Goal: Task Accomplishment & Management: Manage account settings

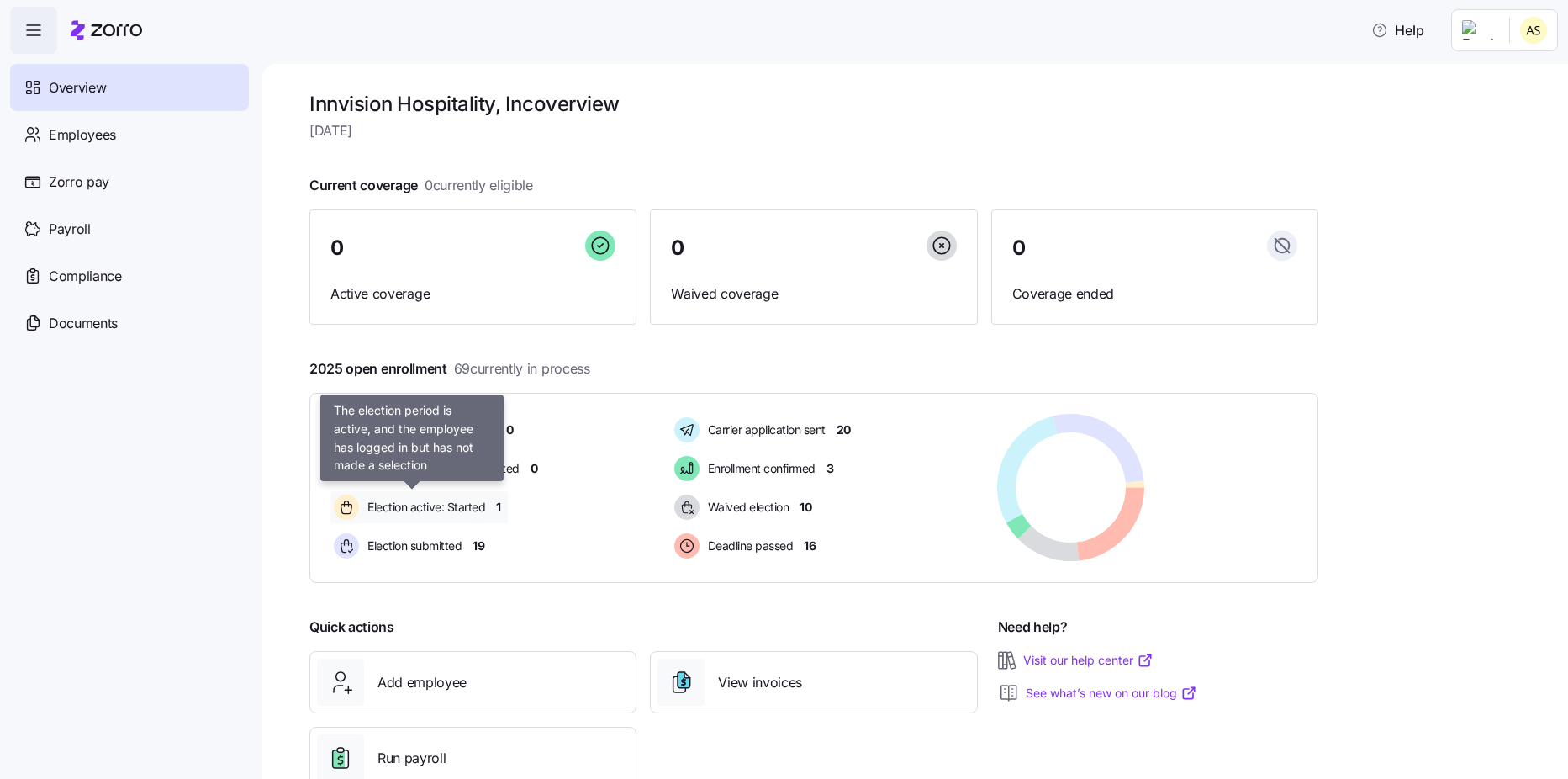
click at [426, 508] on span "Election active: Started" at bounding box center [423, 507] width 123 height 17
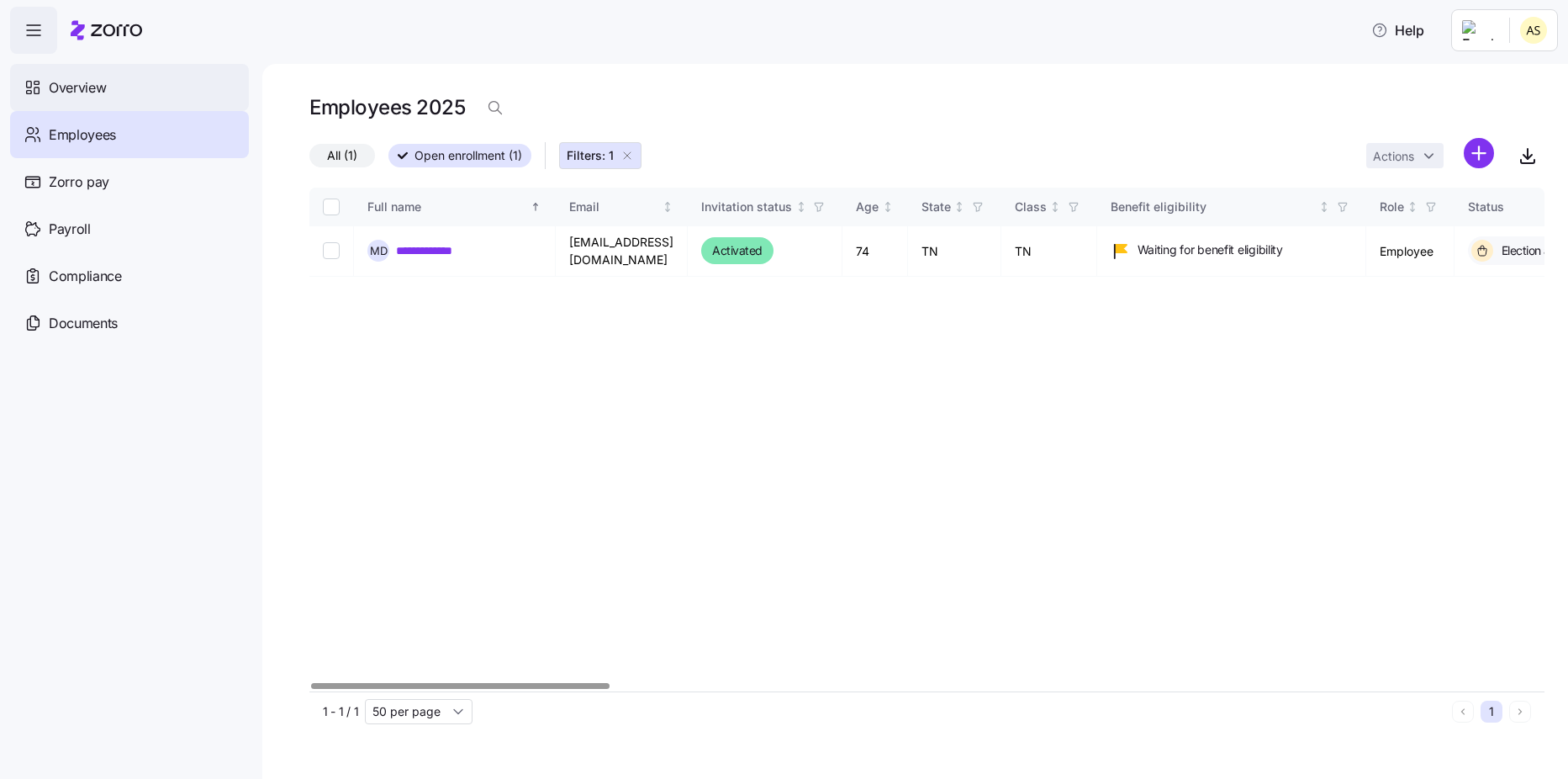
click at [67, 94] on span "Overview" at bounding box center [77, 87] width 58 height 21
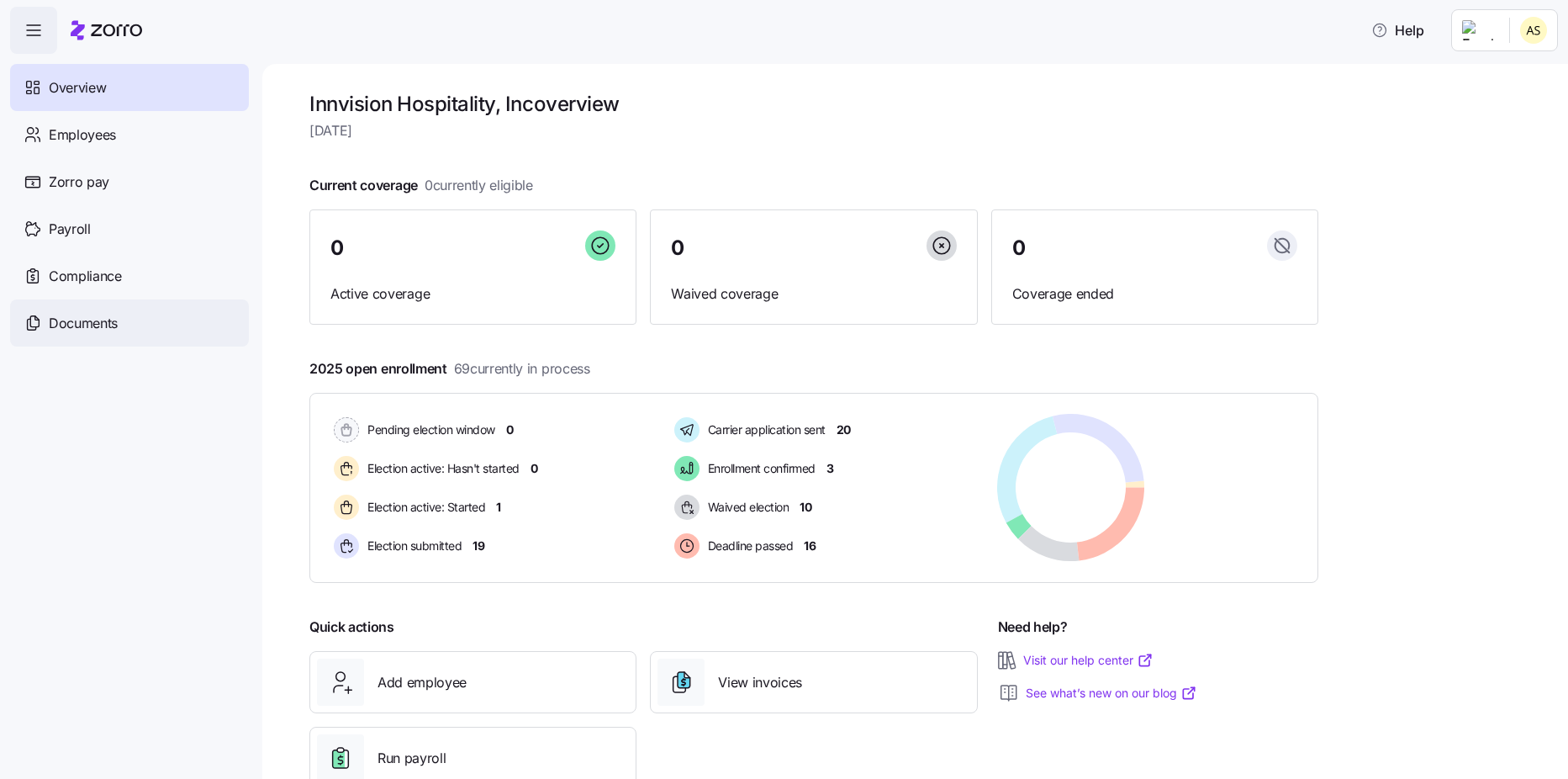
click at [70, 319] on span "Documents" at bounding box center [83, 323] width 69 height 21
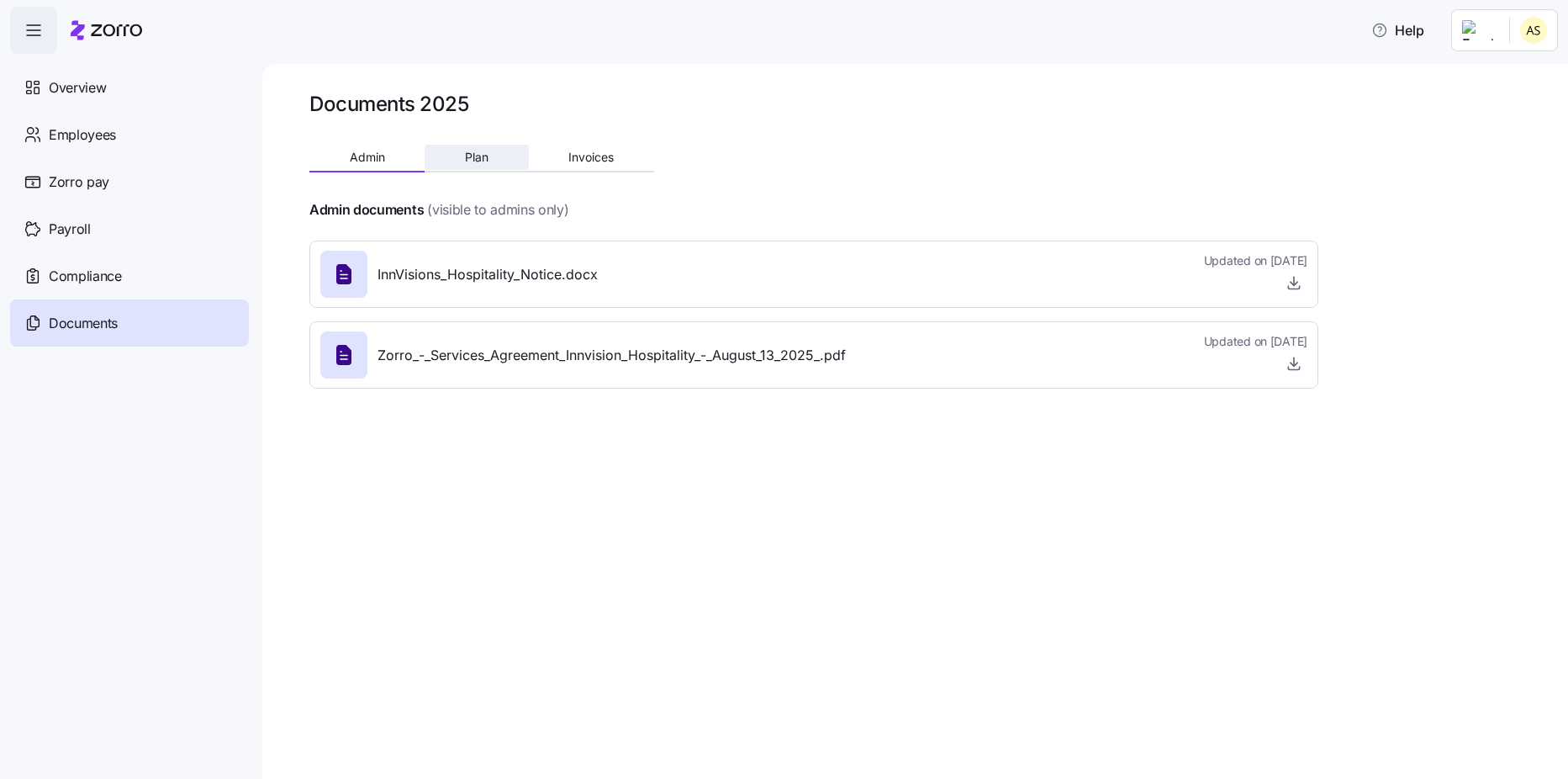
click at [498, 166] on button "Plan" at bounding box center [476, 157] width 103 height 25
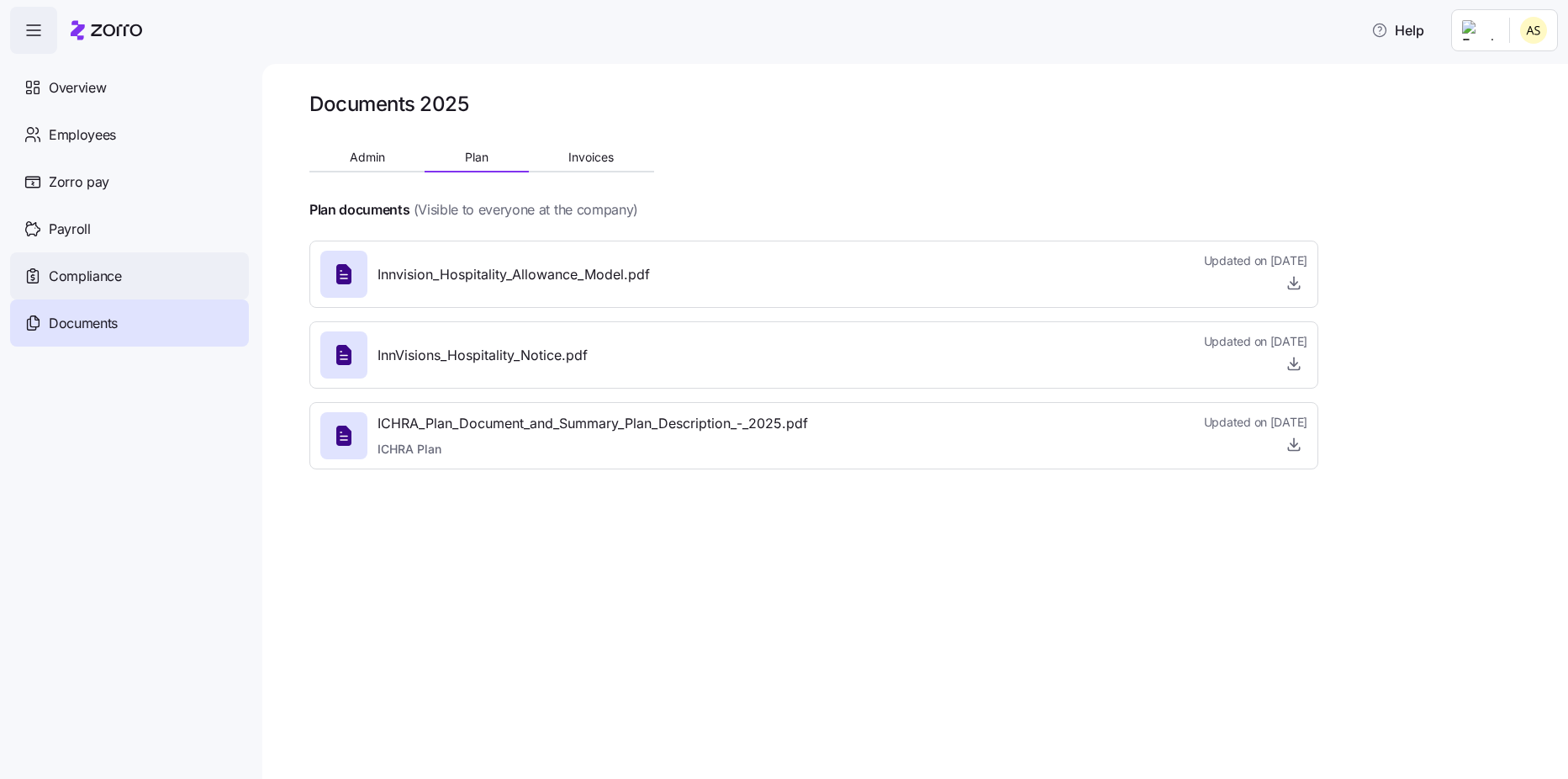
click at [125, 271] on div "Compliance" at bounding box center [129, 276] width 239 height 47
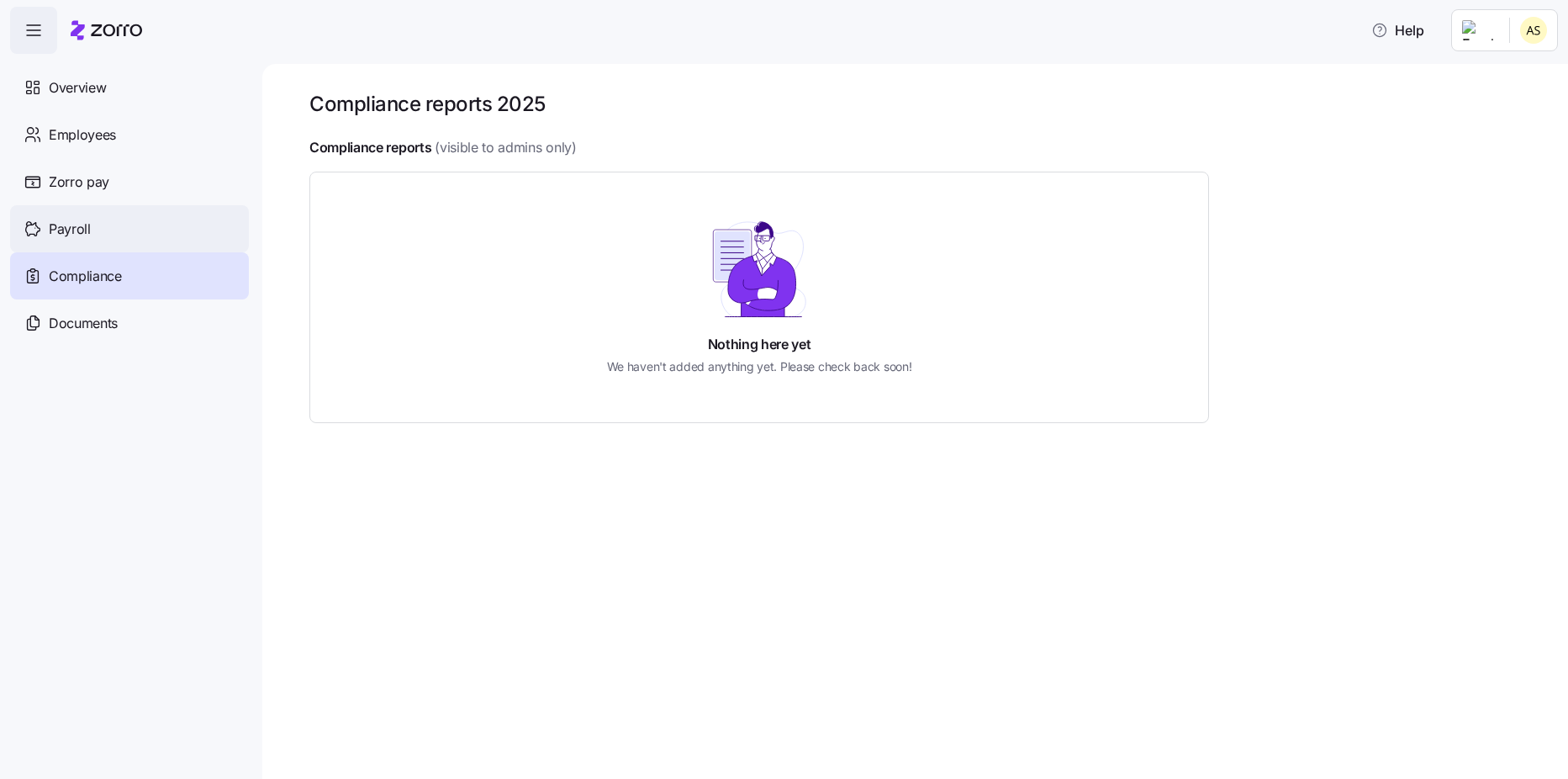
click at [72, 229] on span "Payroll" at bounding box center [69, 228] width 42 height 21
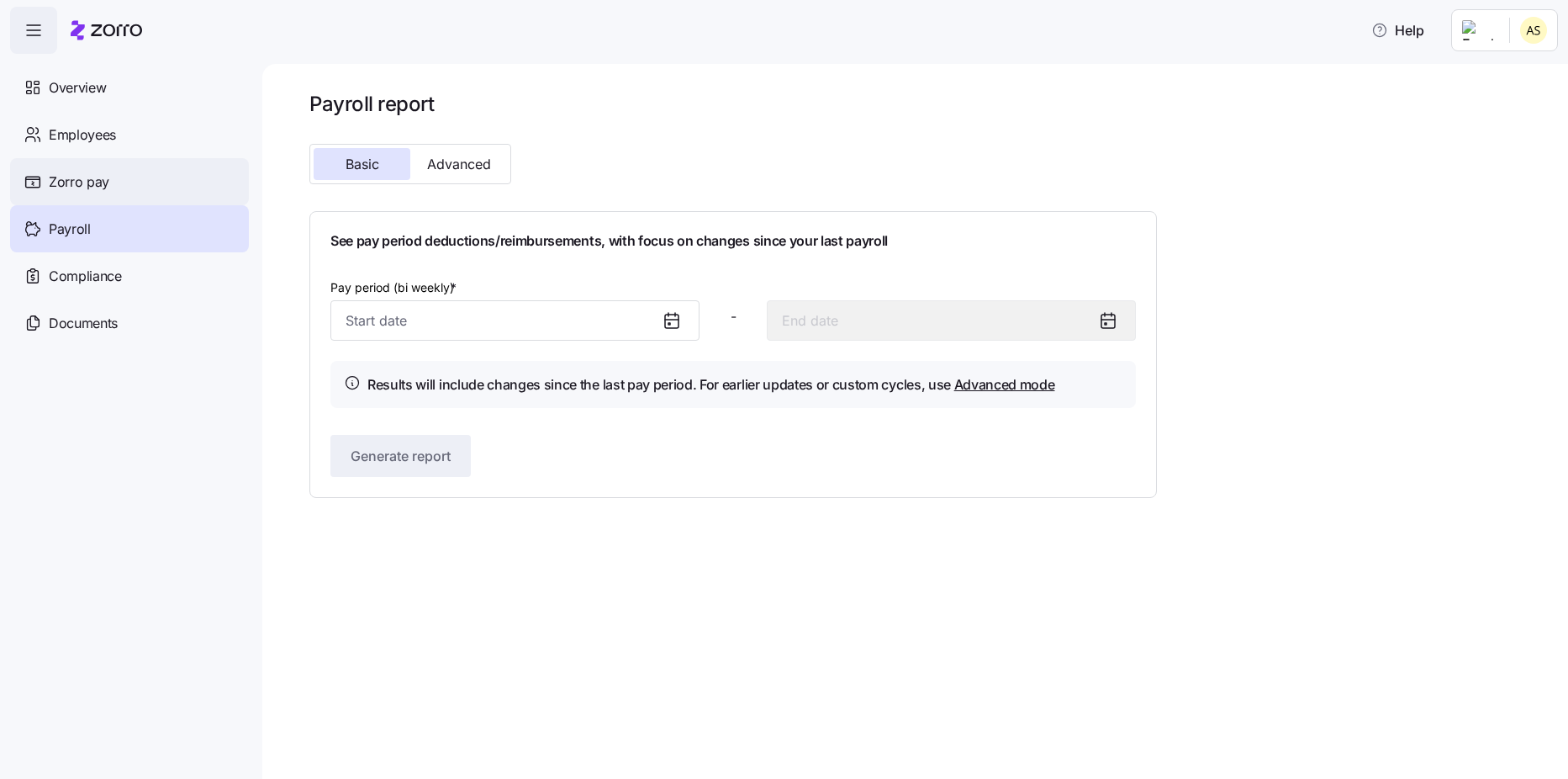
click at [103, 190] on span "Zorro pay" at bounding box center [78, 182] width 60 height 21
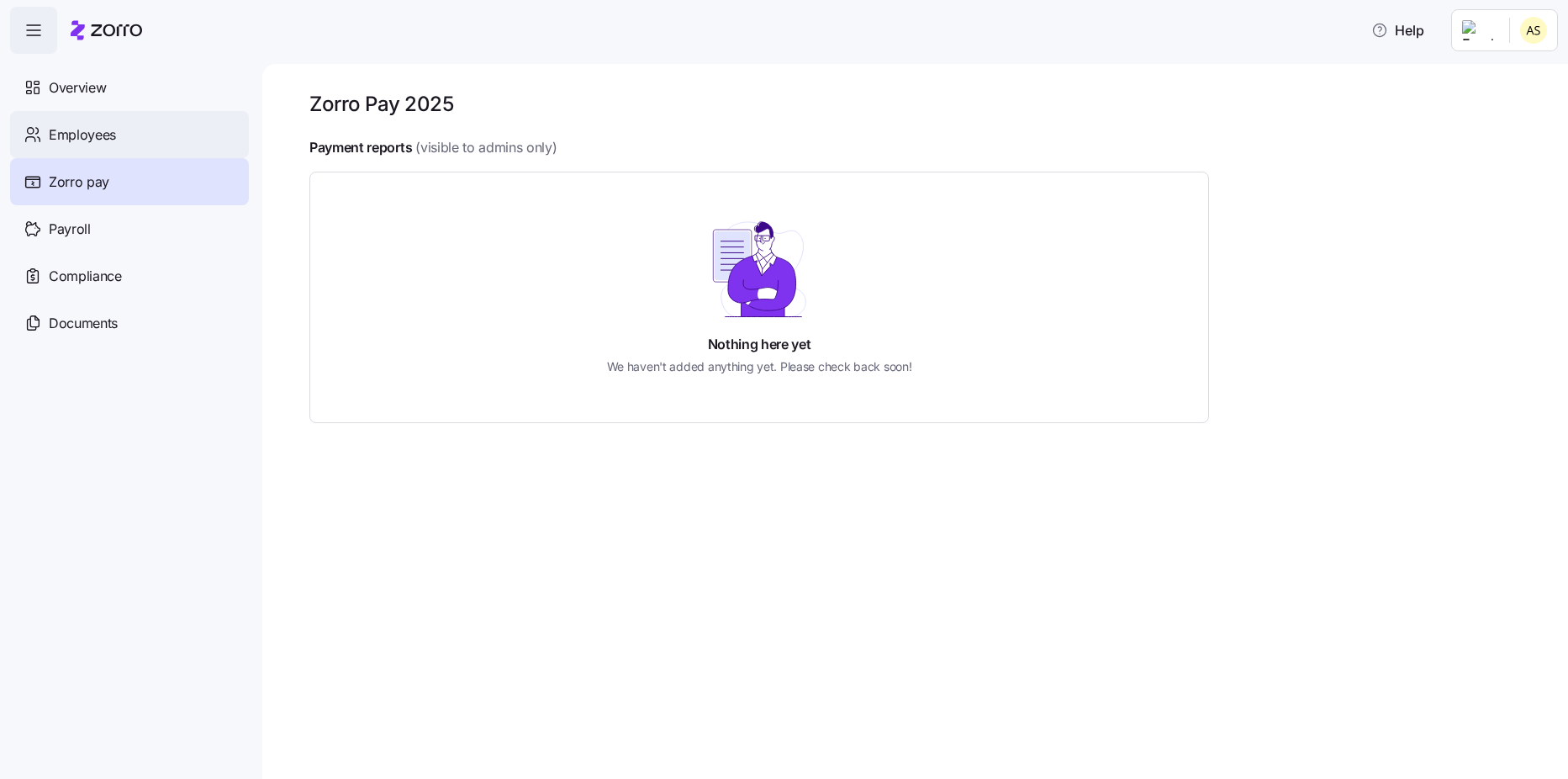
click at [80, 142] on span "Employees" at bounding box center [82, 134] width 67 height 21
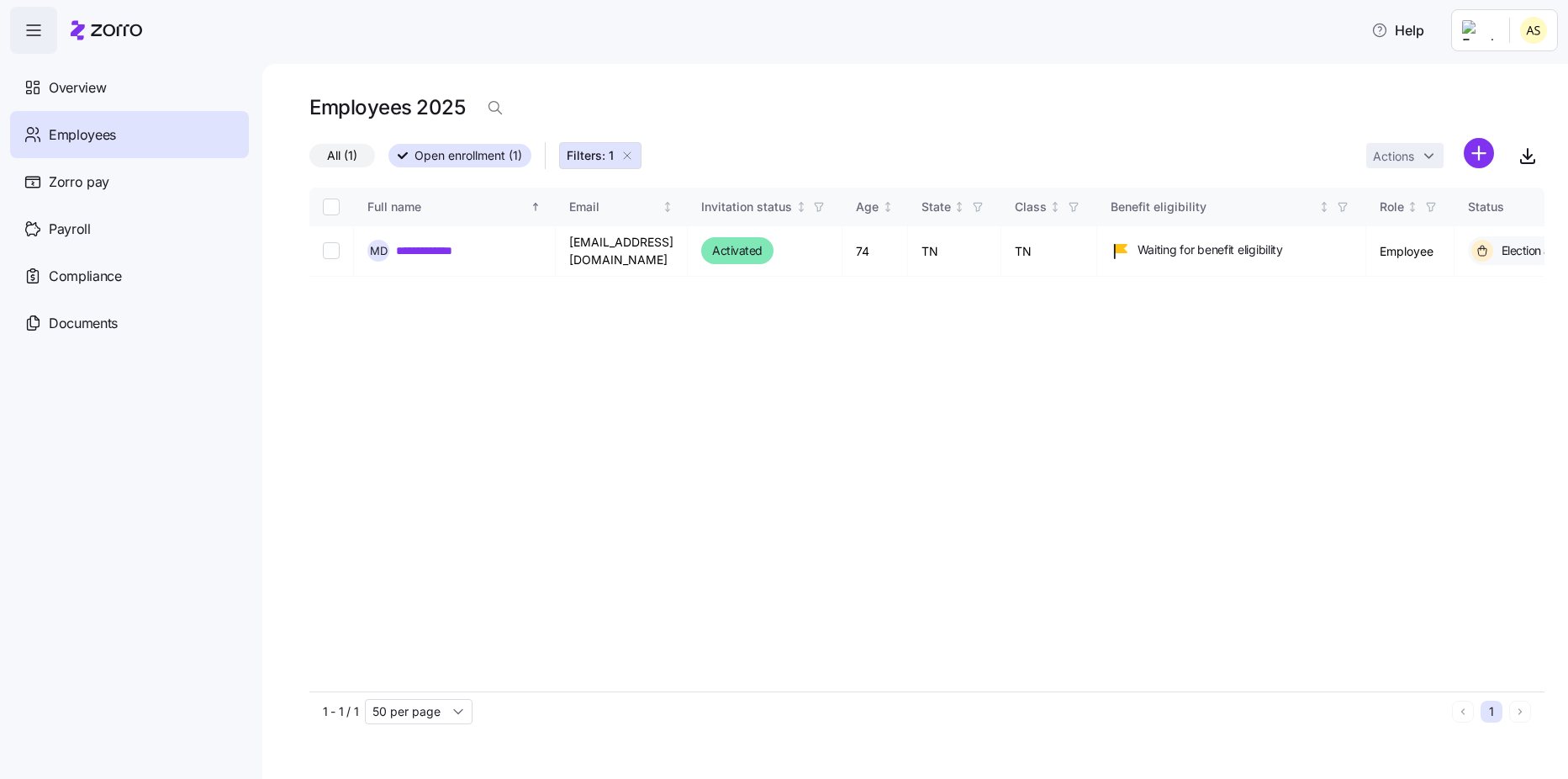
click at [631, 158] on icon "button" at bounding box center [627, 156] width 13 height 13
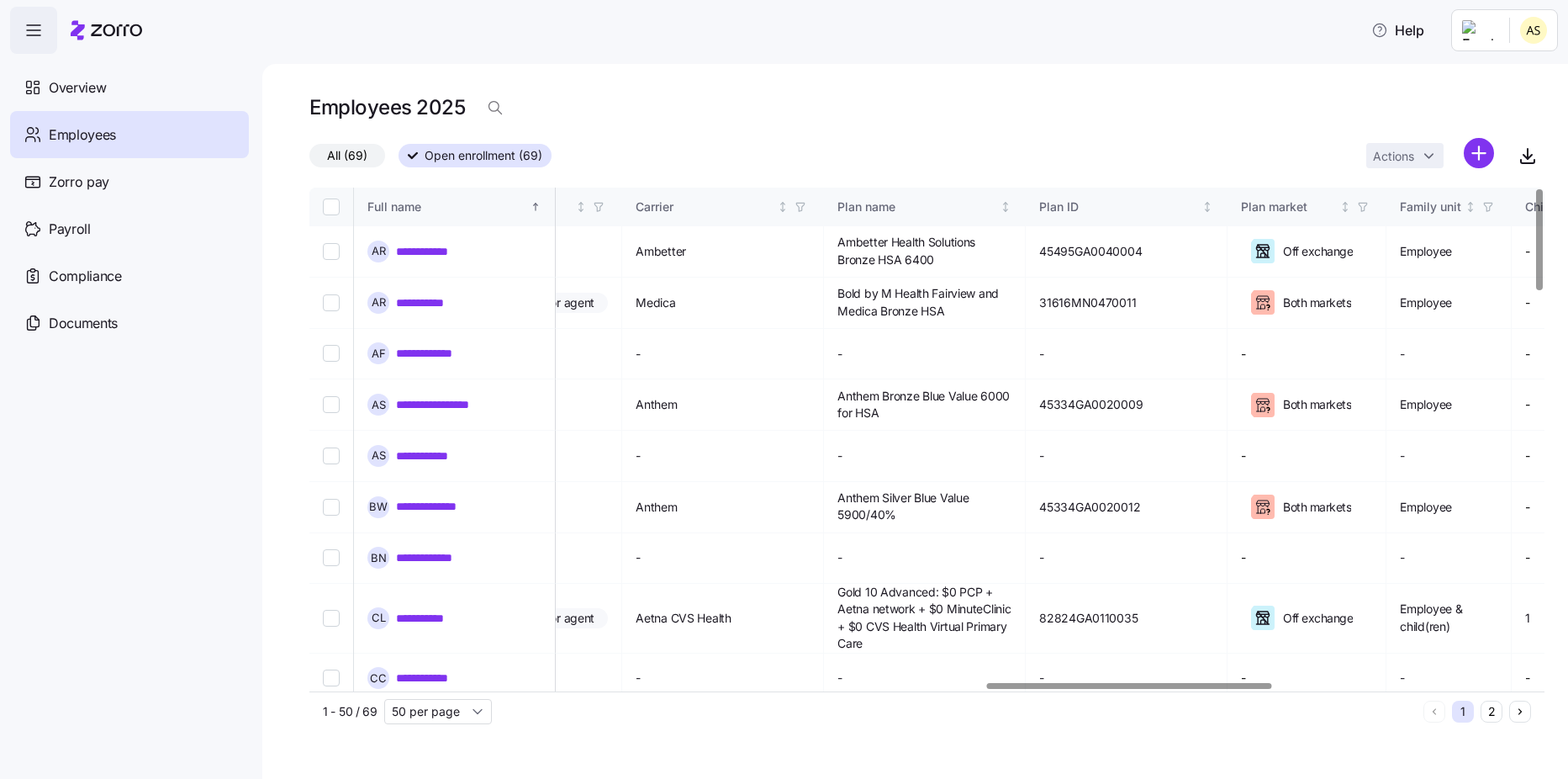
scroll to position [0, 3007]
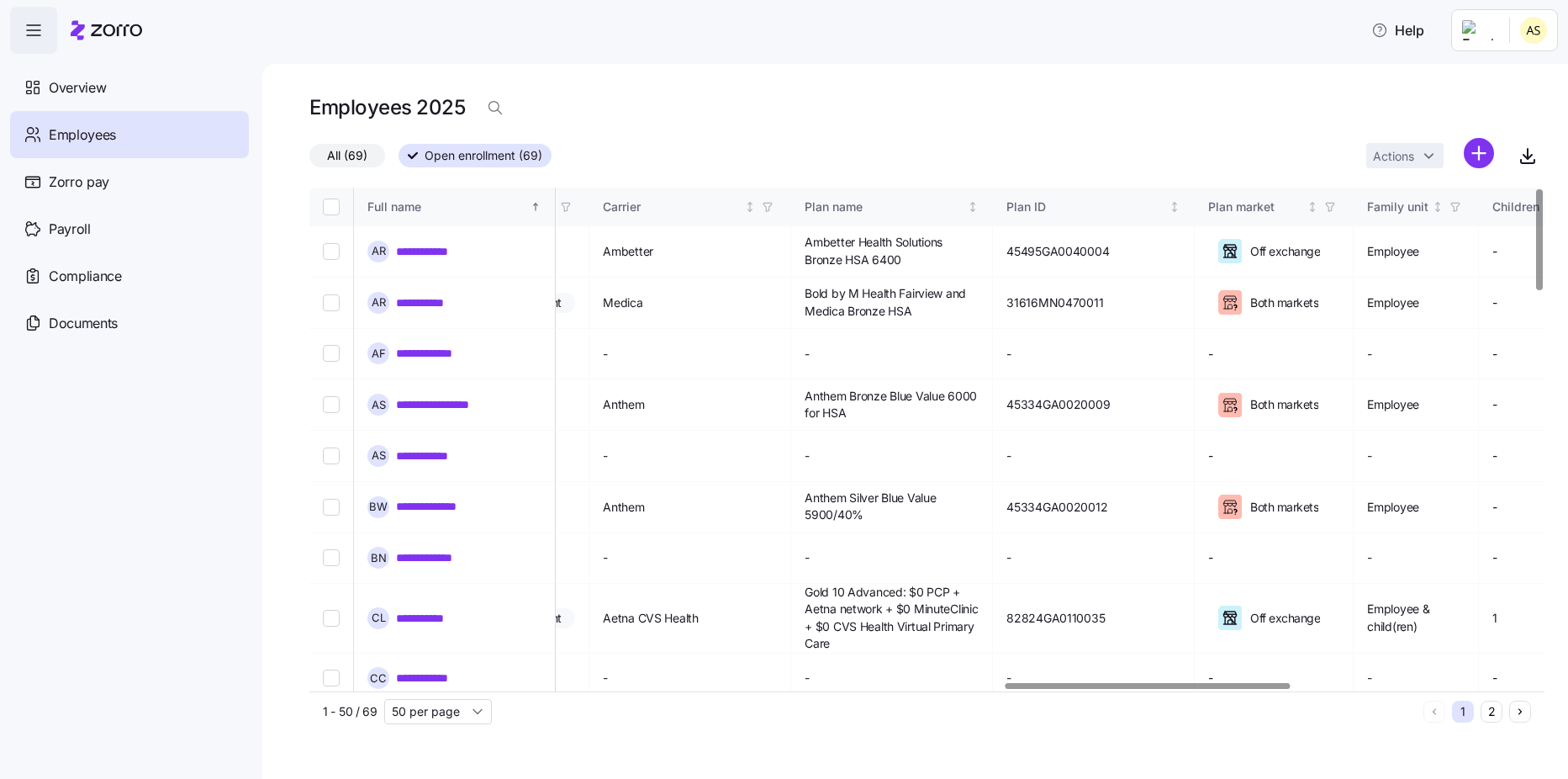
click at [1278, 689] on div at bounding box center [1147, 685] width 285 height 6
click at [1528, 156] on icon "button" at bounding box center [1528, 154] width 0 height 10
click at [991, 100] on div "Employees 2025" at bounding box center [927, 107] width 1235 height 33
